Goal: Transaction & Acquisition: Purchase product/service

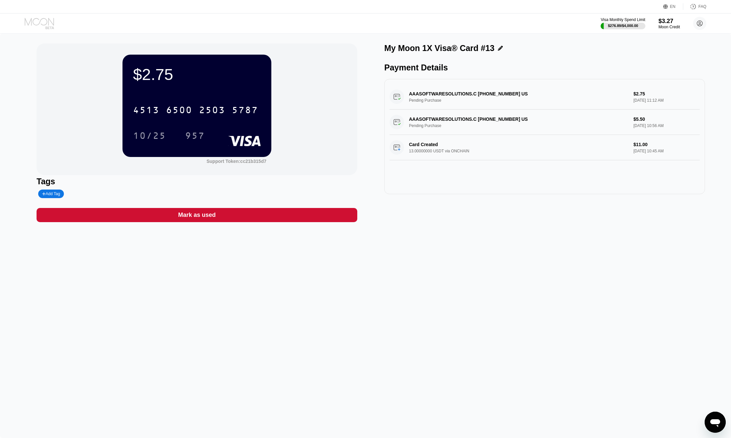
click at [36, 25] on icon at bounding box center [40, 24] width 31 height 12
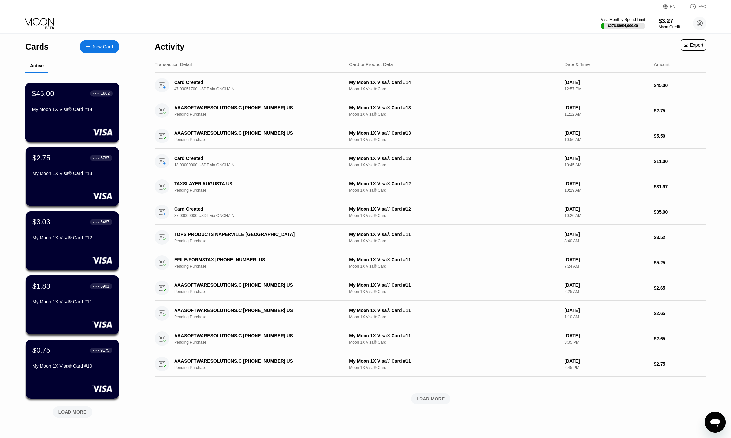
click at [64, 101] on div "$45.00 ● ● ● ● 1862 My Moon 1X Visa® Card #14" at bounding box center [72, 101] width 81 height 25
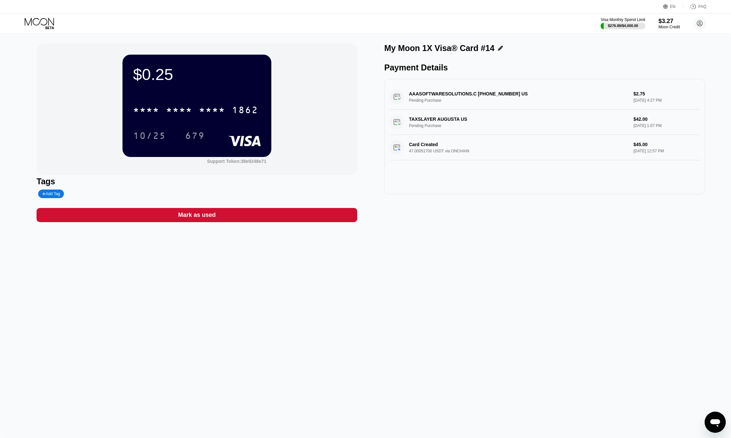
click at [37, 22] on icon at bounding box center [40, 24] width 31 height 12
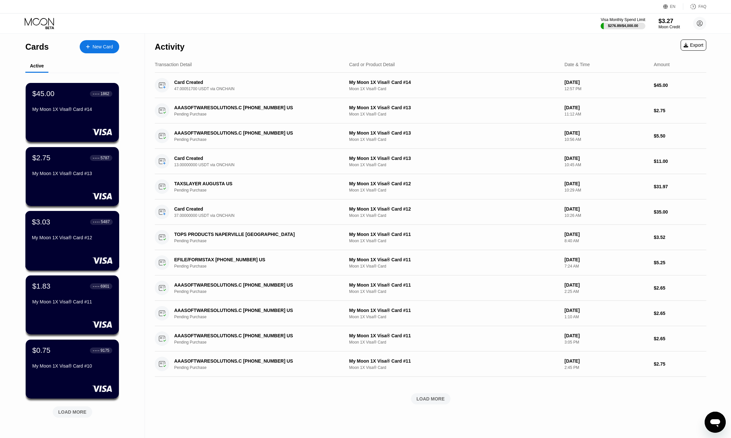
scroll to position [72, 0]
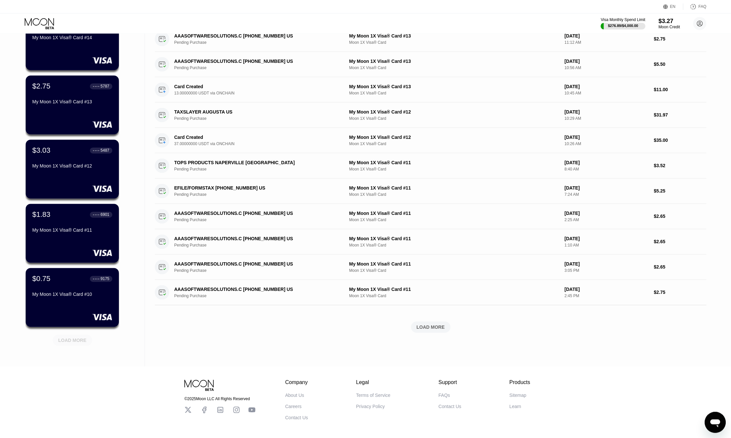
click at [80, 340] on div "LOAD MORE" at bounding box center [72, 340] width 28 height 6
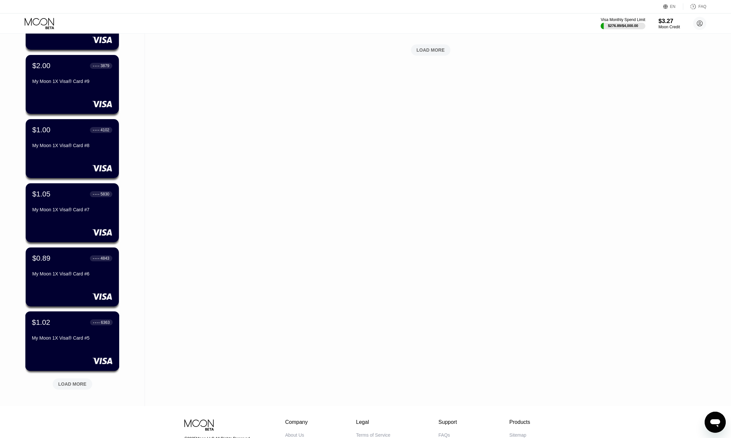
scroll to position [419, 0]
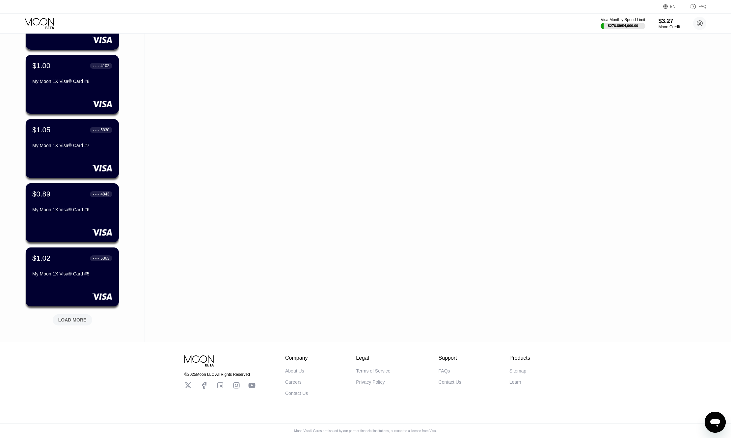
click at [75, 317] on div "LOAD MORE" at bounding box center [72, 320] width 28 height 6
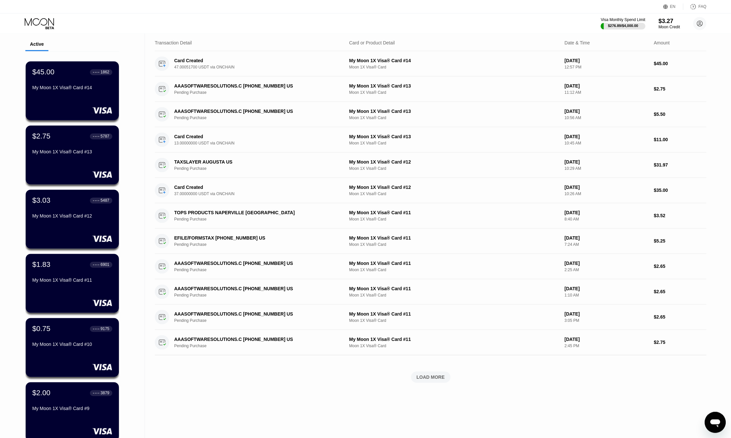
scroll to position [0, 0]
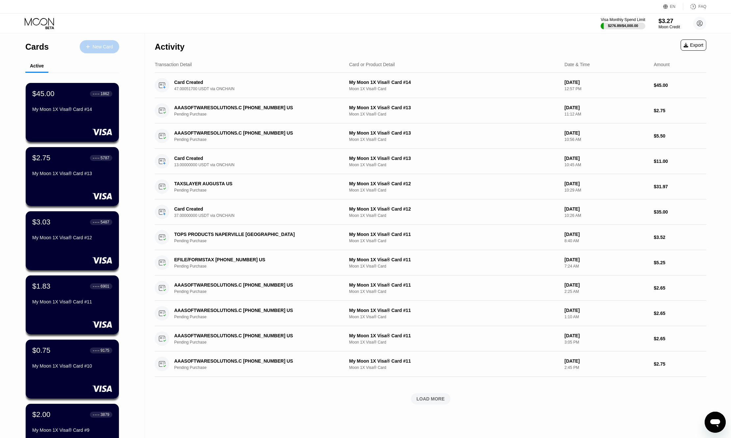
click at [106, 45] on div "New Card" at bounding box center [102, 47] width 20 height 6
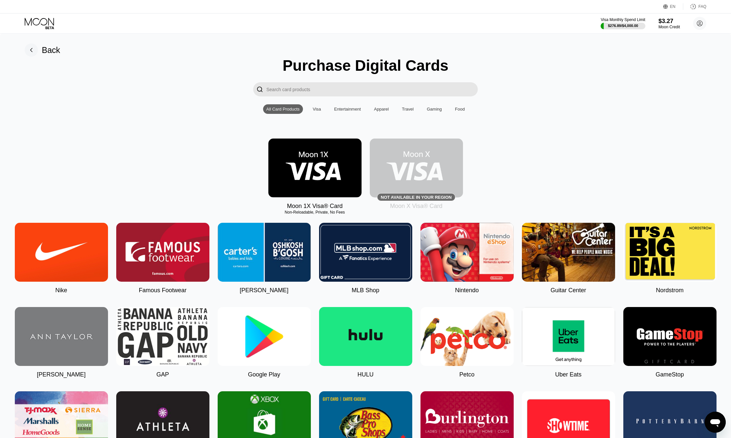
click at [296, 172] on img at bounding box center [314, 168] width 93 height 59
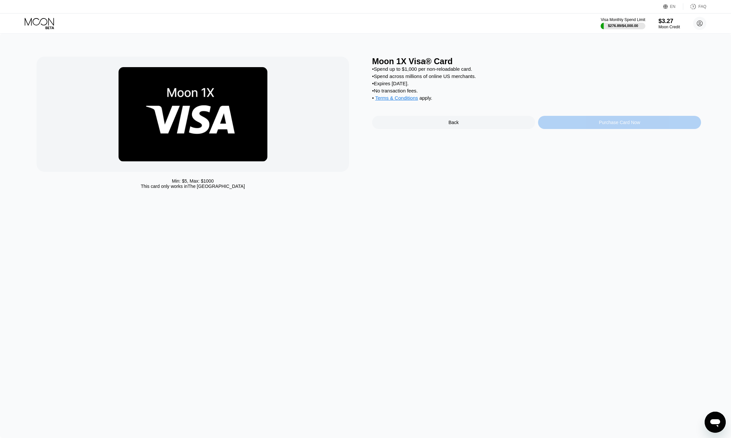
click at [608, 125] on div "Purchase Card Now" at bounding box center [619, 122] width 41 height 5
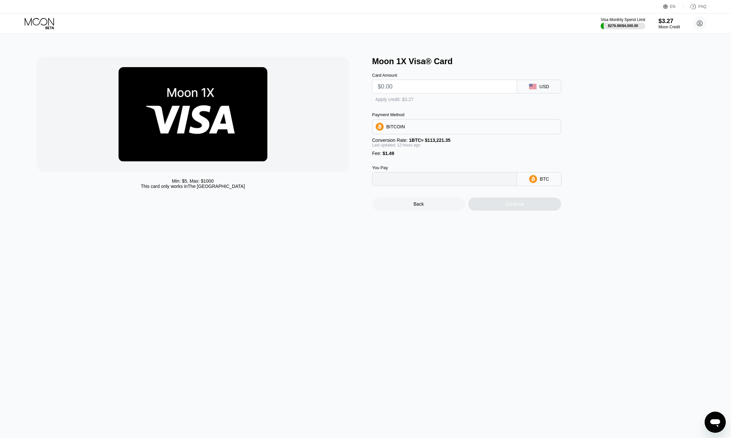
type input "0"
click at [495, 89] on input "text" at bounding box center [445, 86] width 134 height 13
type input "$35"
type input "0.00032310"
type input "$32"
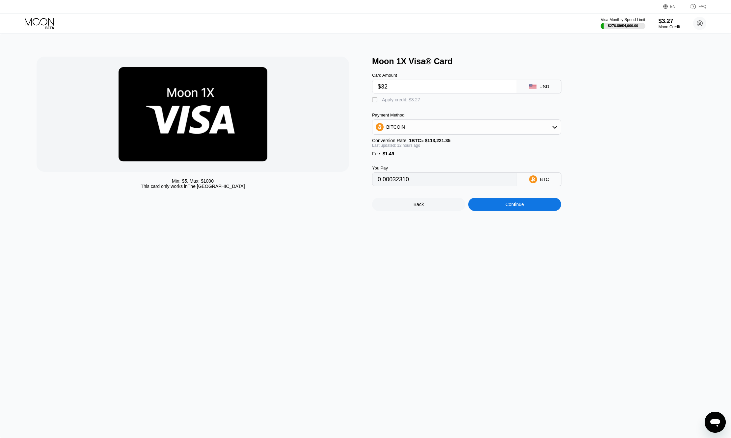
type input "0.00029654"
type input "$32"
click at [483, 129] on div "BITCOIN" at bounding box center [466, 126] width 188 height 13
click at [413, 162] on span "USDT on TRON" at bounding box center [404, 159] width 33 height 5
click at [517, 207] on div "Continue" at bounding box center [514, 204] width 18 height 5
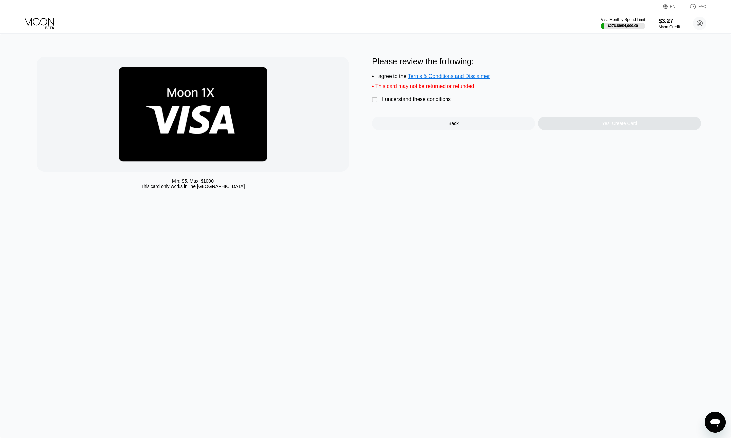
click at [435, 129] on div "Back" at bounding box center [453, 123] width 163 height 13
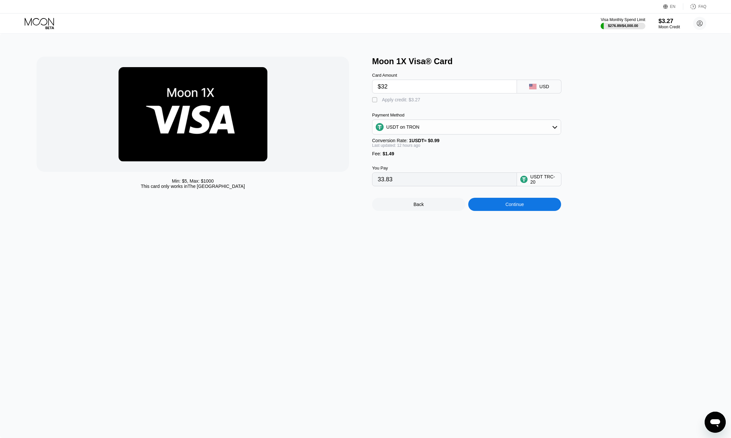
click at [375, 103] on div "" at bounding box center [375, 100] width 7 height 7
type input "30.53"
click at [508, 207] on div "Continue" at bounding box center [514, 204] width 18 height 5
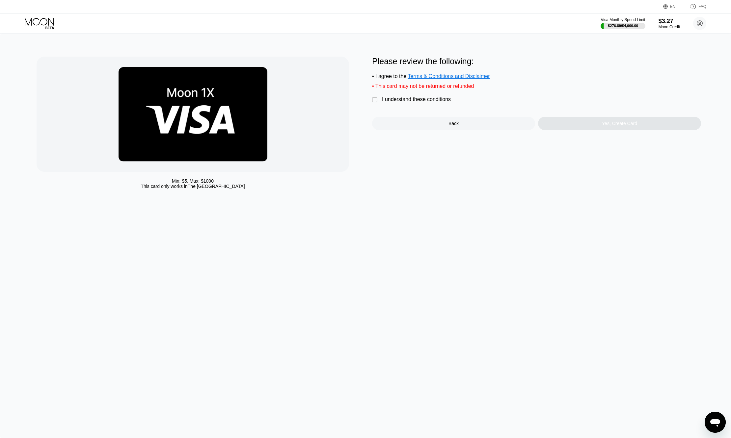
click at [376, 103] on div "" at bounding box center [375, 100] width 7 height 7
click at [594, 130] on div "Yes, Create Card" at bounding box center [619, 123] width 163 height 13
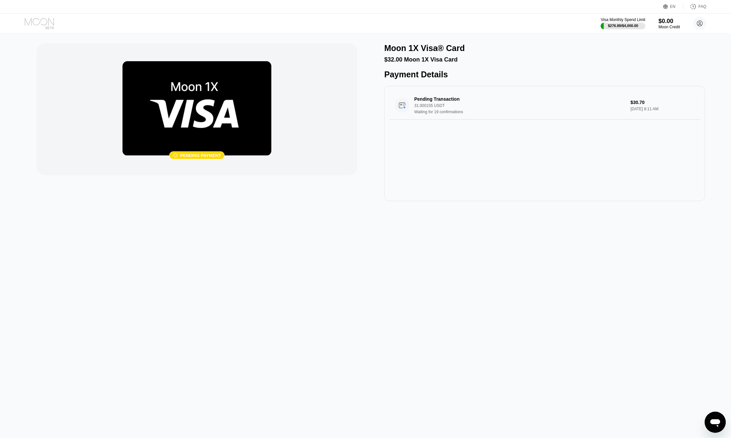
click at [44, 22] on icon at bounding box center [40, 24] width 31 height 12
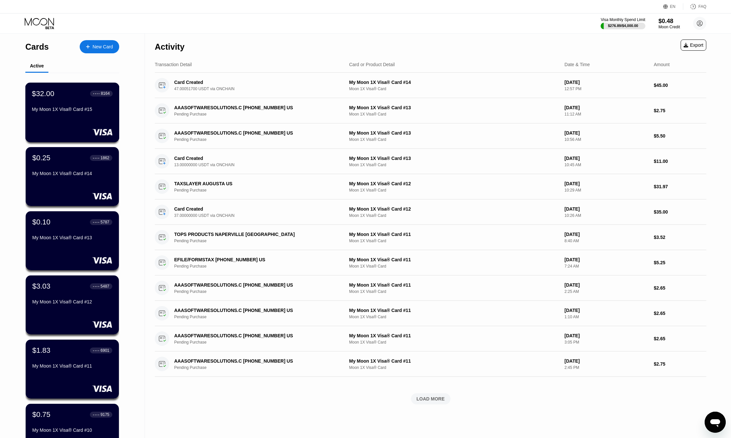
click at [55, 105] on div "$32.00 ● ● ● ● 8164 My Moon 1X Visa® Card #15" at bounding box center [72, 101] width 81 height 25
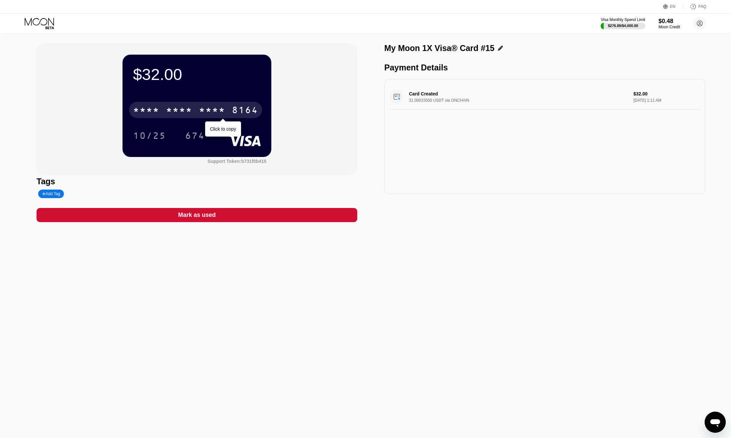
click at [231, 111] on div "* * * * * * * * * * * * 8164" at bounding box center [195, 110] width 133 height 16
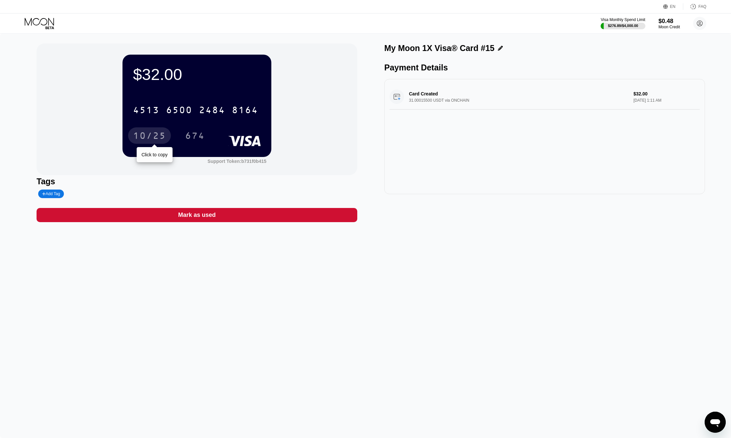
click at [141, 133] on div "10/25" at bounding box center [149, 136] width 33 height 11
click at [201, 138] on div "674" at bounding box center [195, 136] width 20 height 11
